Goal: Information Seeking & Learning: Learn about a topic

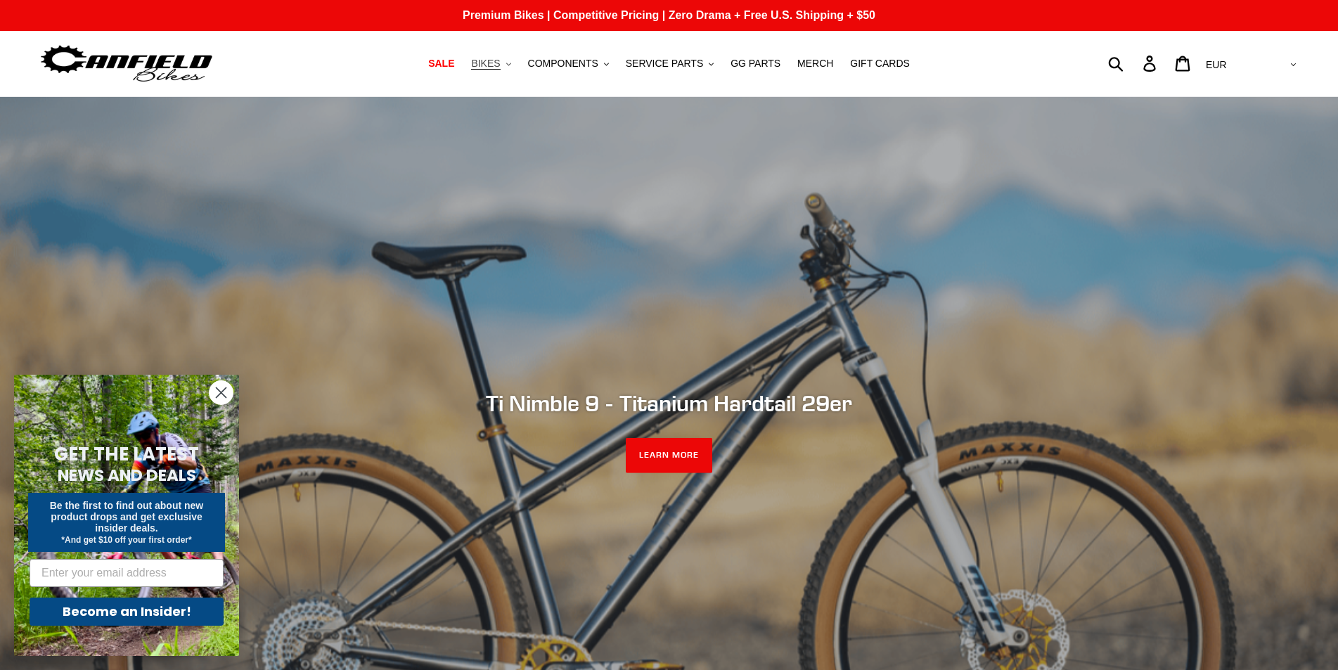
click at [500, 65] on span "BIKES" at bounding box center [485, 64] width 29 height 12
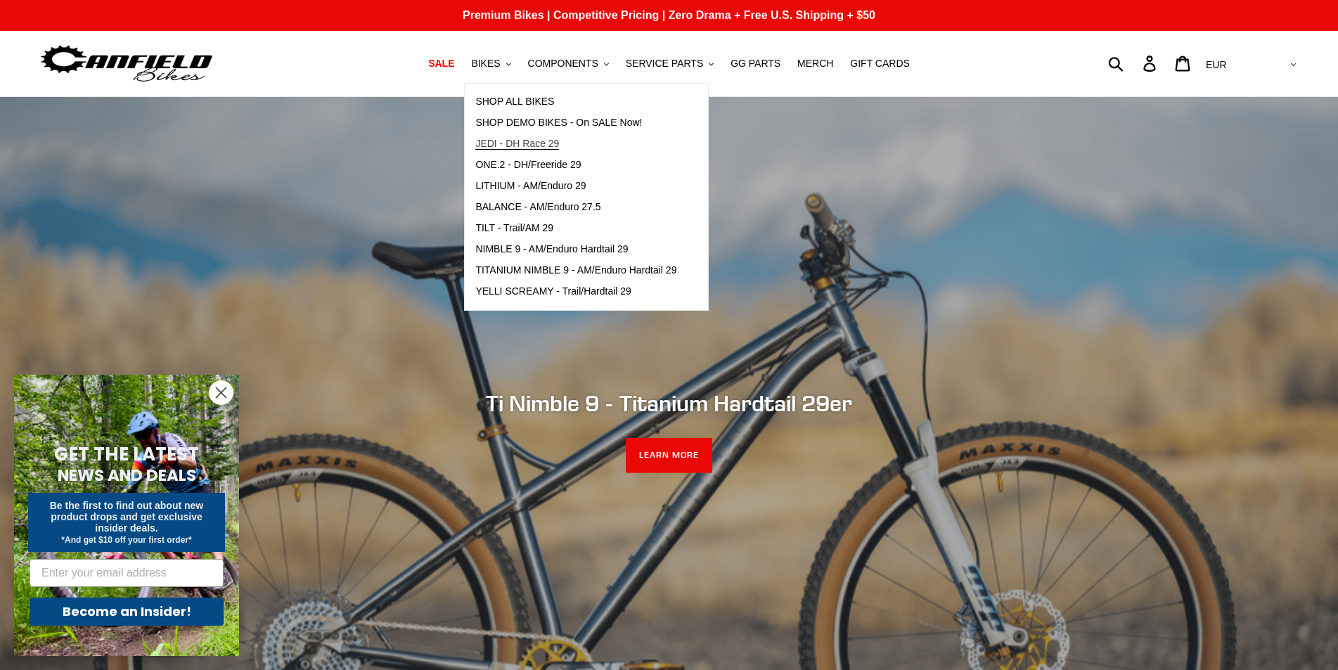
click at [527, 139] on span "JEDI - DH Race 29" at bounding box center [517, 144] width 84 height 12
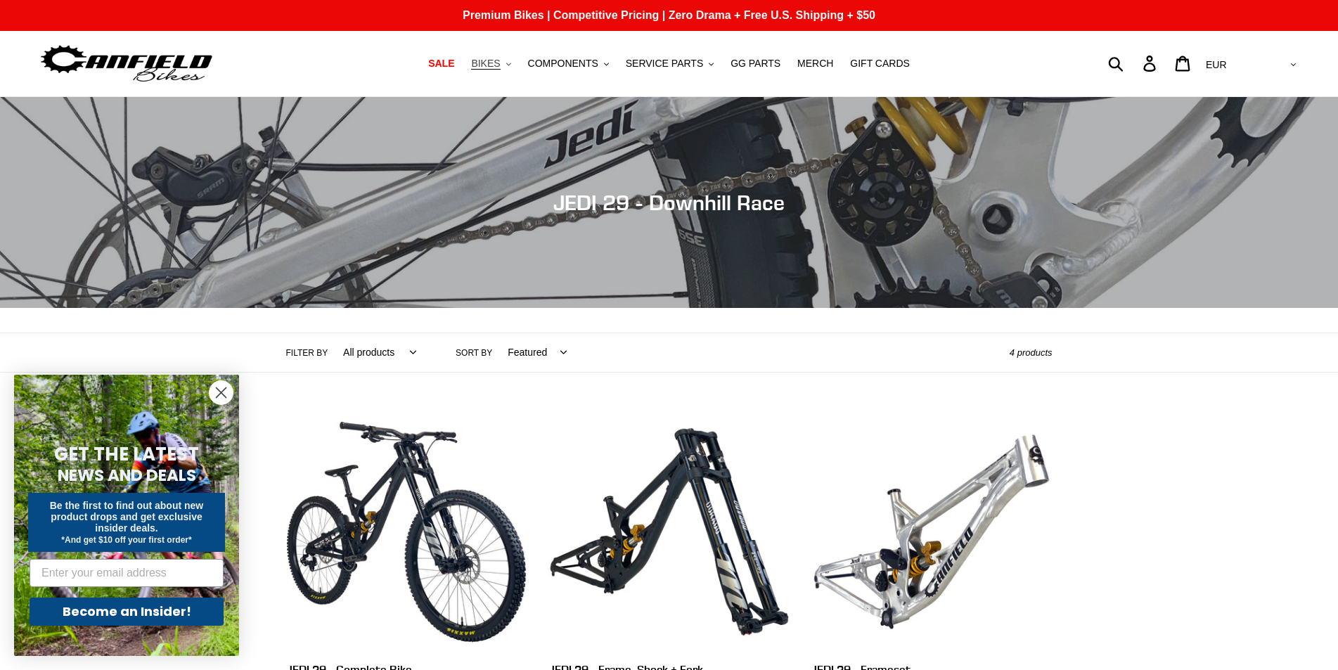
click at [497, 61] on span "BIKES" at bounding box center [485, 64] width 29 height 12
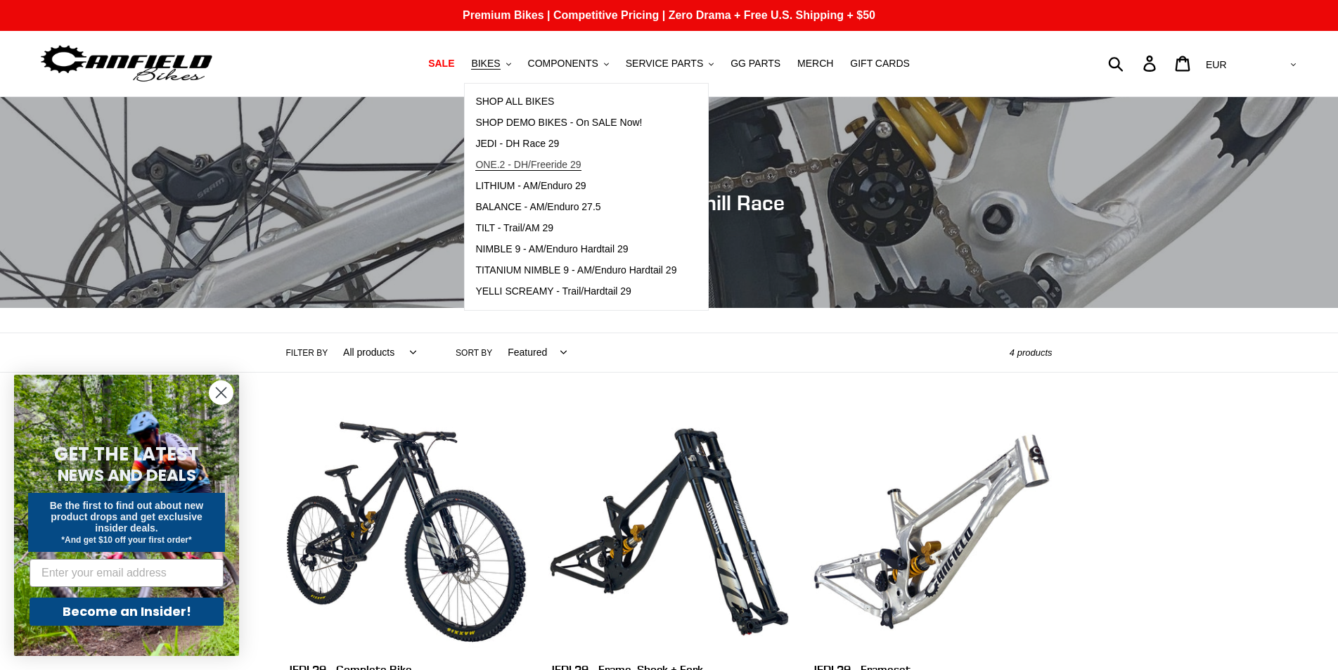
click at [537, 165] on span "ONE.2 - DH/Freeride 29" at bounding box center [527, 165] width 105 height 12
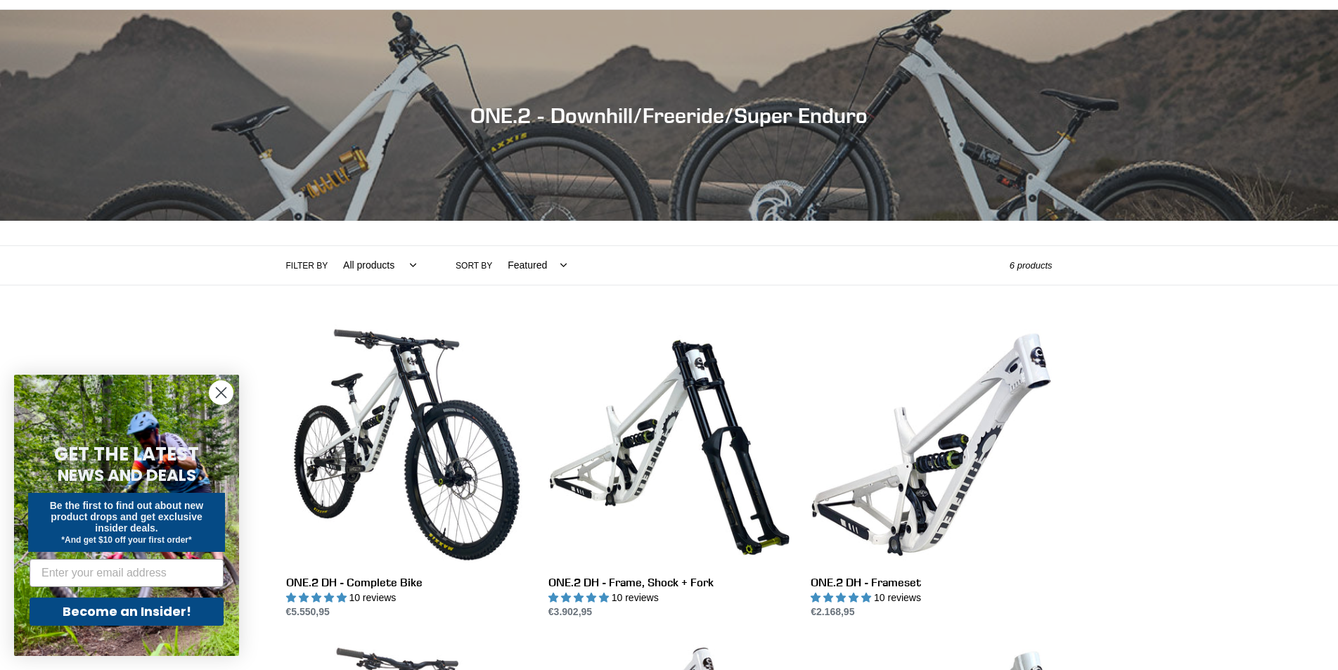
scroll to position [158, 0]
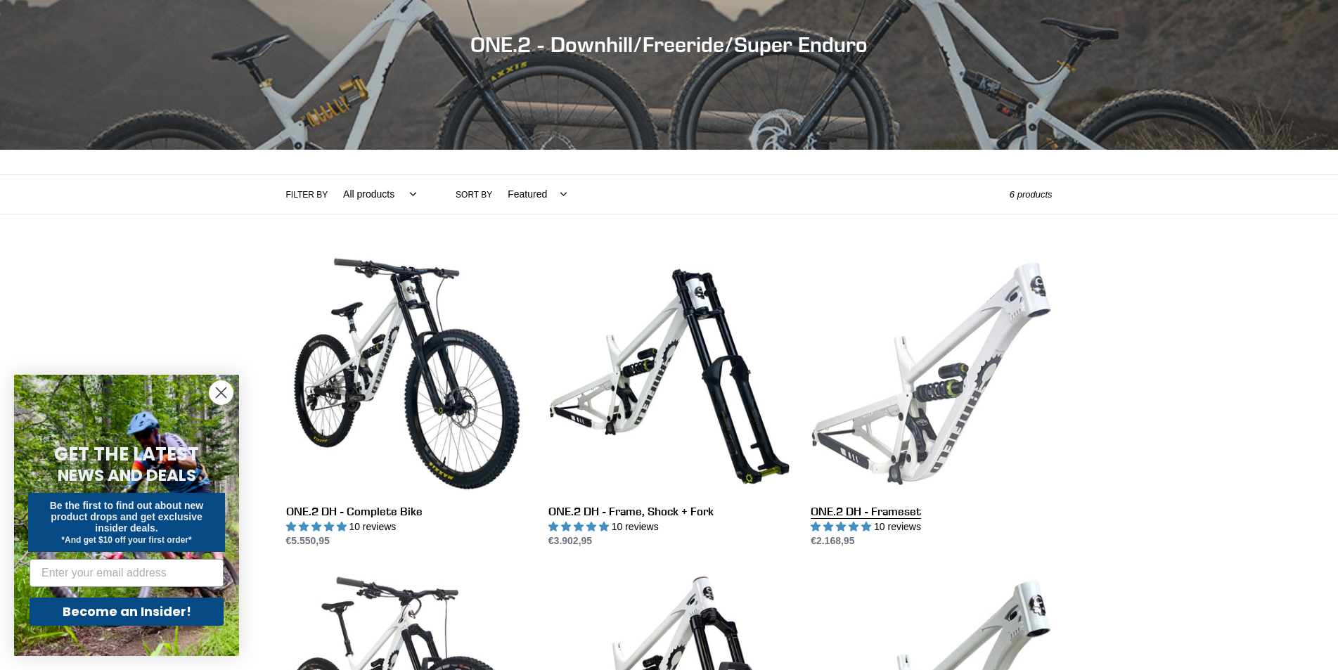
click at [936, 423] on link "ONE.2 DH - Frameset" at bounding box center [931, 401] width 241 height 296
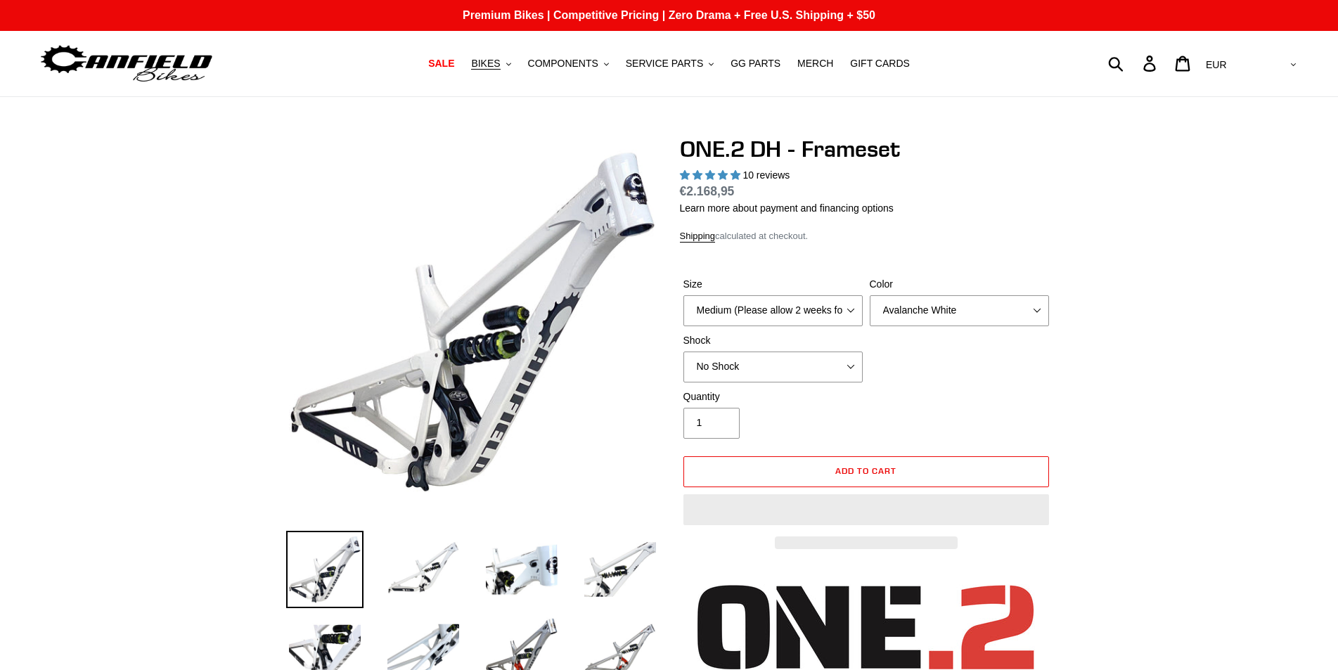
select select "highest-rating"
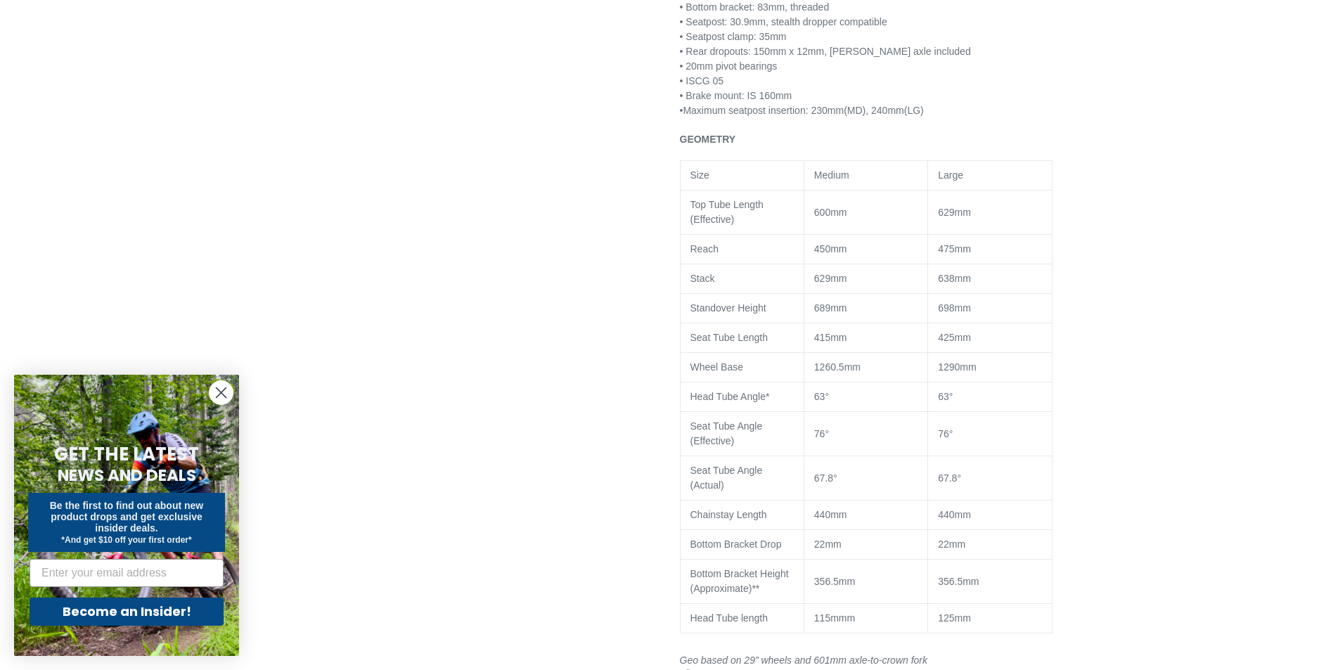
scroll to position [1068, 0]
